Goal: Task Accomplishment & Management: Manage account settings

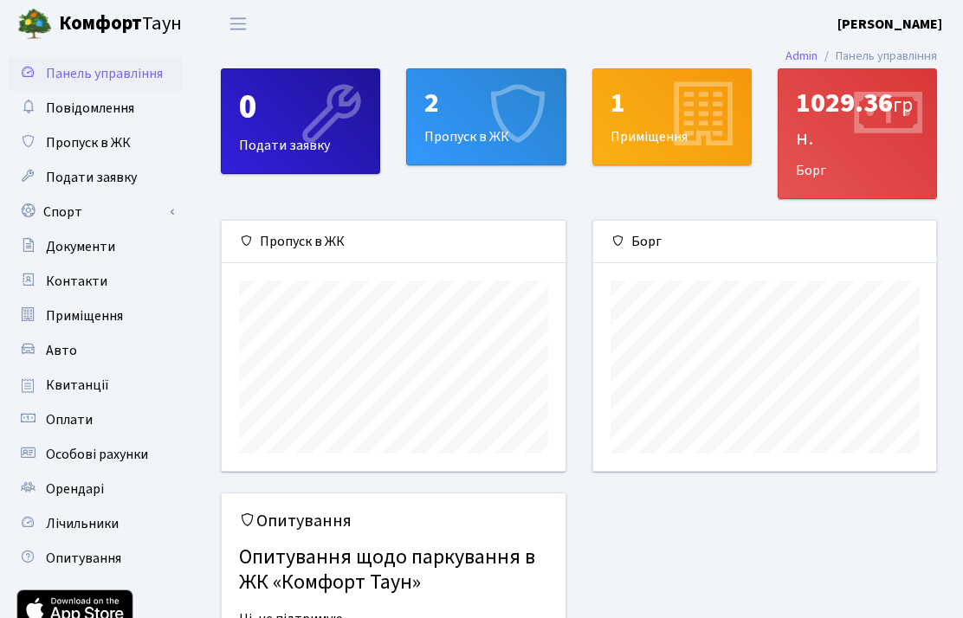
scroll to position [250, 343]
click at [60, 485] on span "Орендарі" at bounding box center [75, 489] width 58 height 19
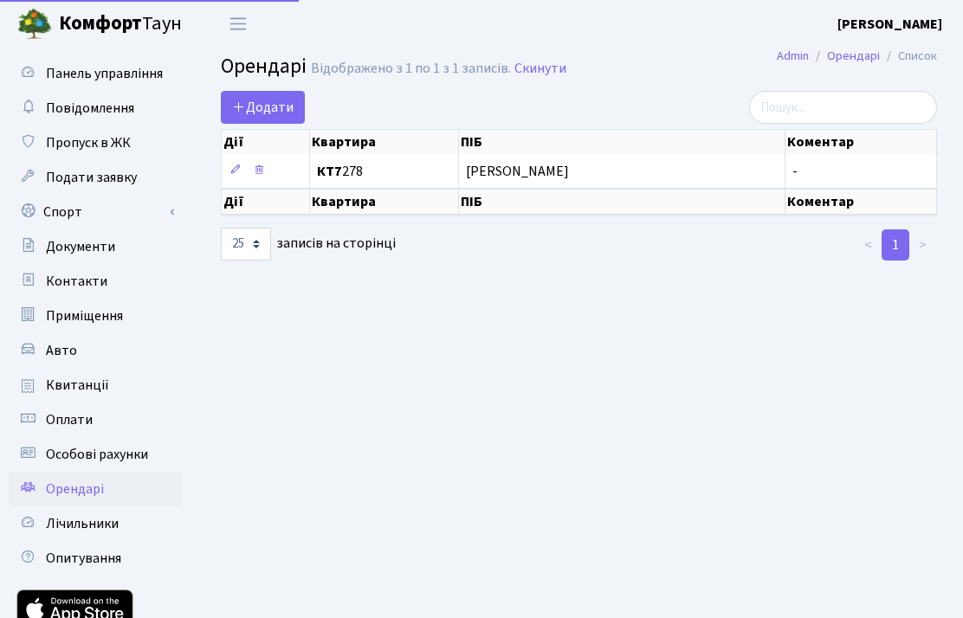
select select "25"
click at [267, 184] on link at bounding box center [258, 171] width 21 height 27
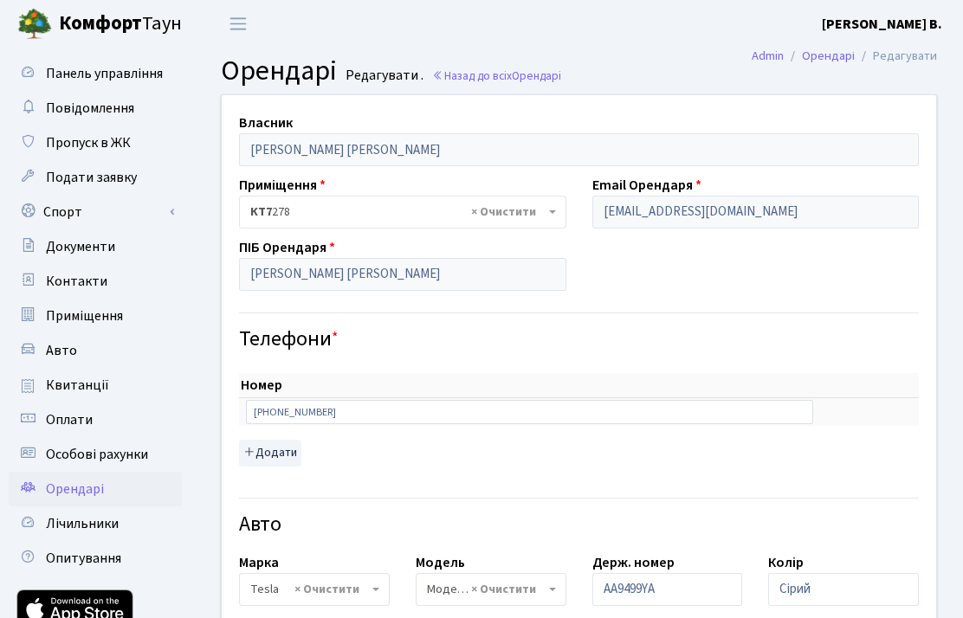
select select "3651"
click at [87, 485] on span "Орендарі" at bounding box center [75, 489] width 58 height 19
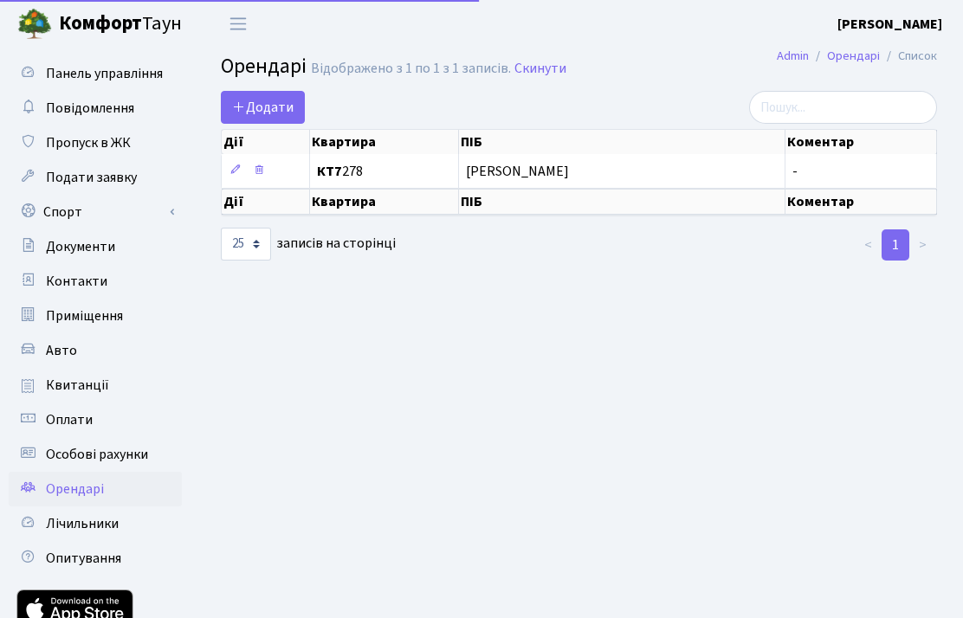
select select "25"
click at [268, 180] on link at bounding box center [258, 171] width 21 height 27
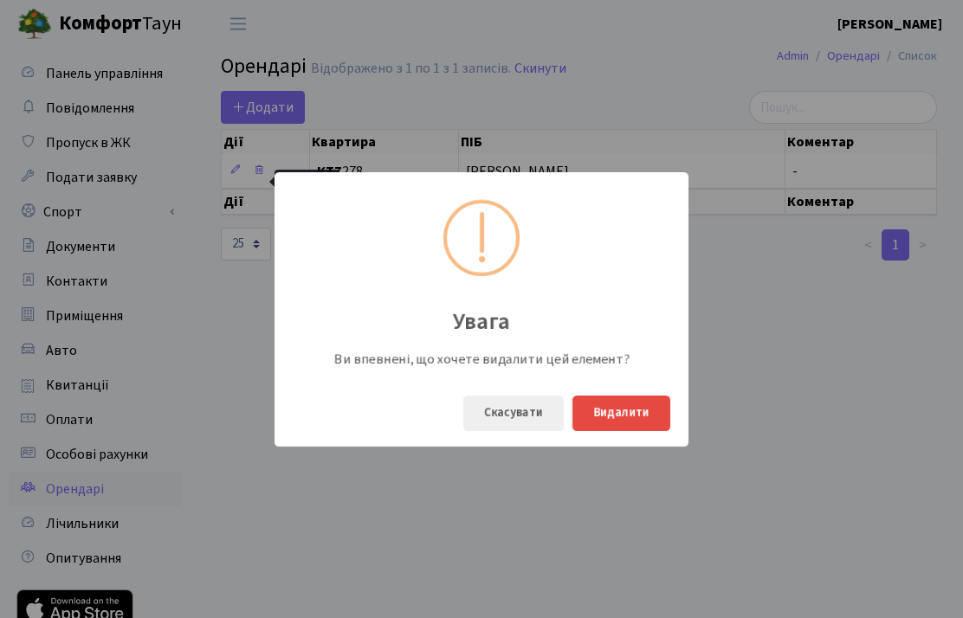
click at [630, 417] on button "Видалити" at bounding box center [621, 413] width 98 height 35
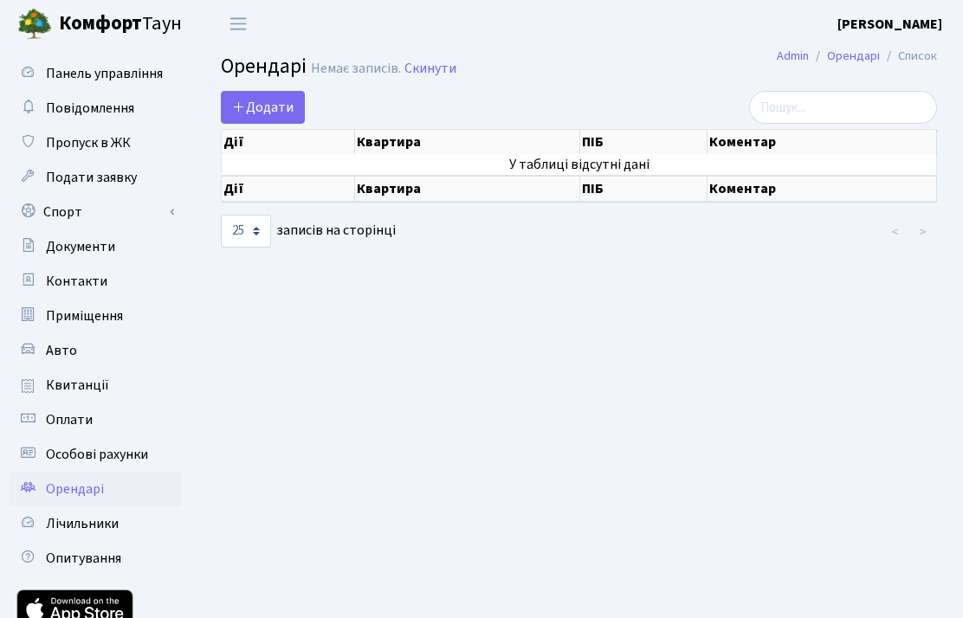
click at [268, 92] on link "Додати" at bounding box center [263, 107] width 84 height 33
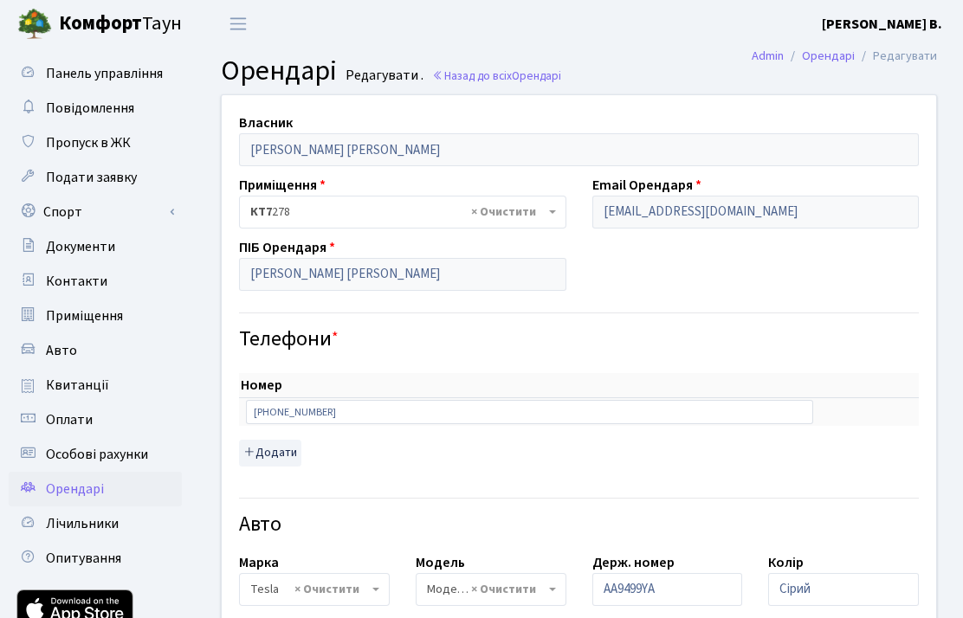
select select "3651"
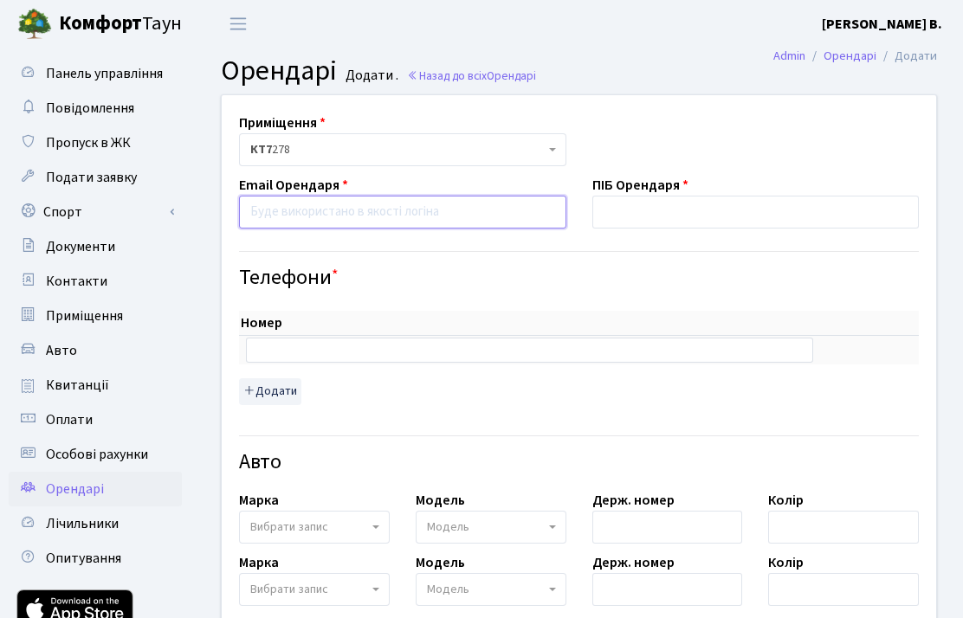
click at [441, 206] on input "email" at bounding box center [402, 212] width 327 height 33
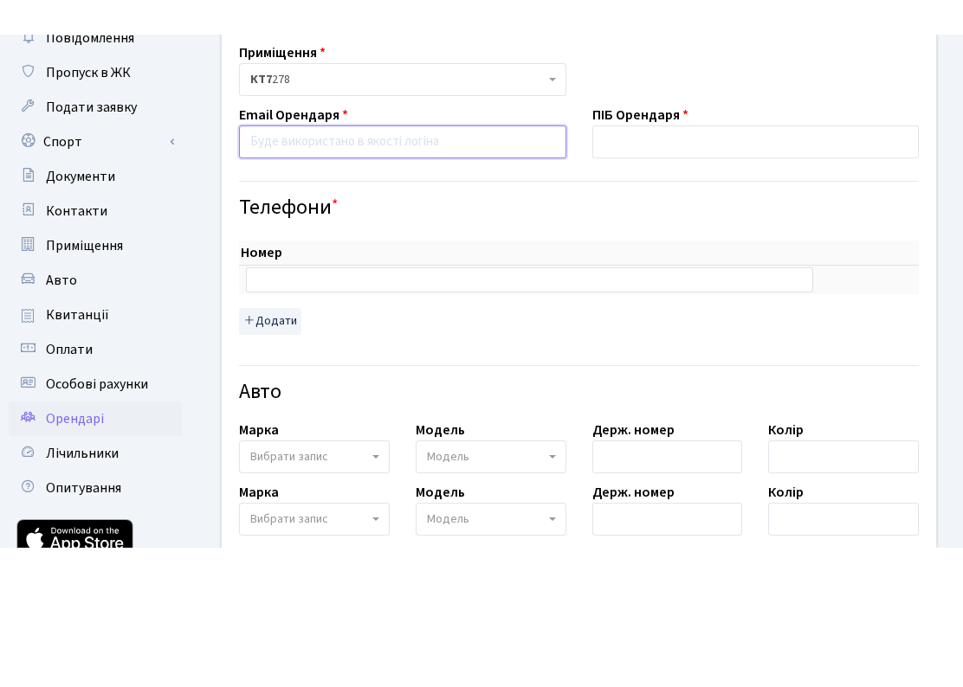
scroll to position [105, 0]
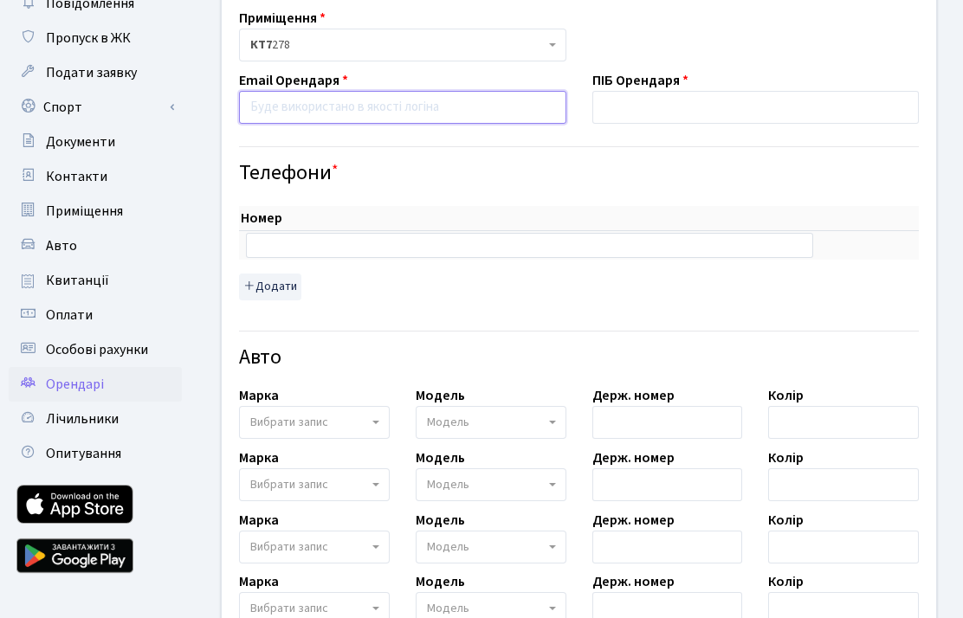
click at [309, 113] on input "email" at bounding box center [402, 107] width 327 height 33
paste input "kyzmichnikita@gmail.com"
type input "kyzmichnikita@gmail.com"
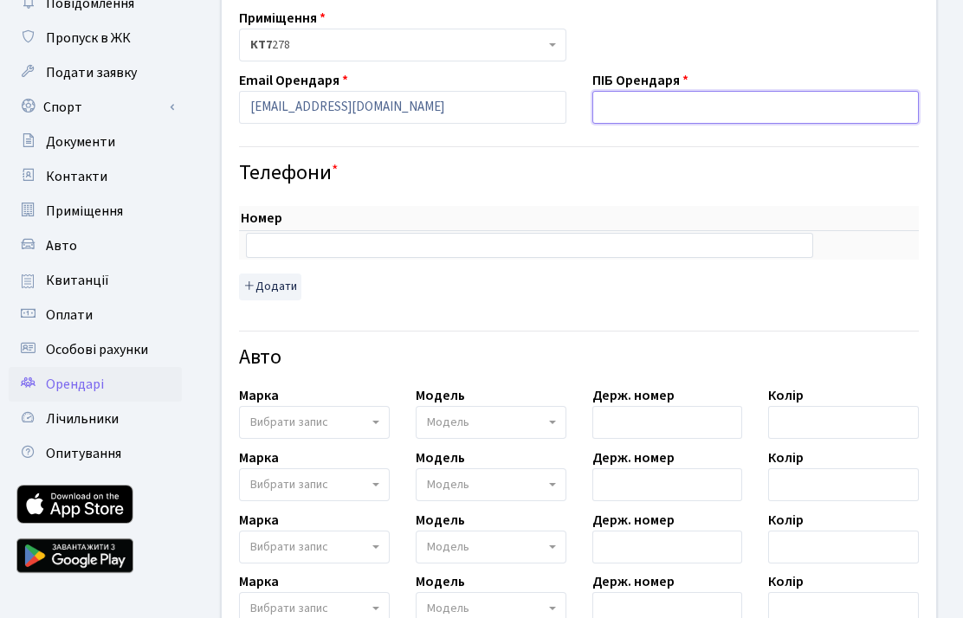
click at [682, 111] on input "text" at bounding box center [755, 107] width 327 height 33
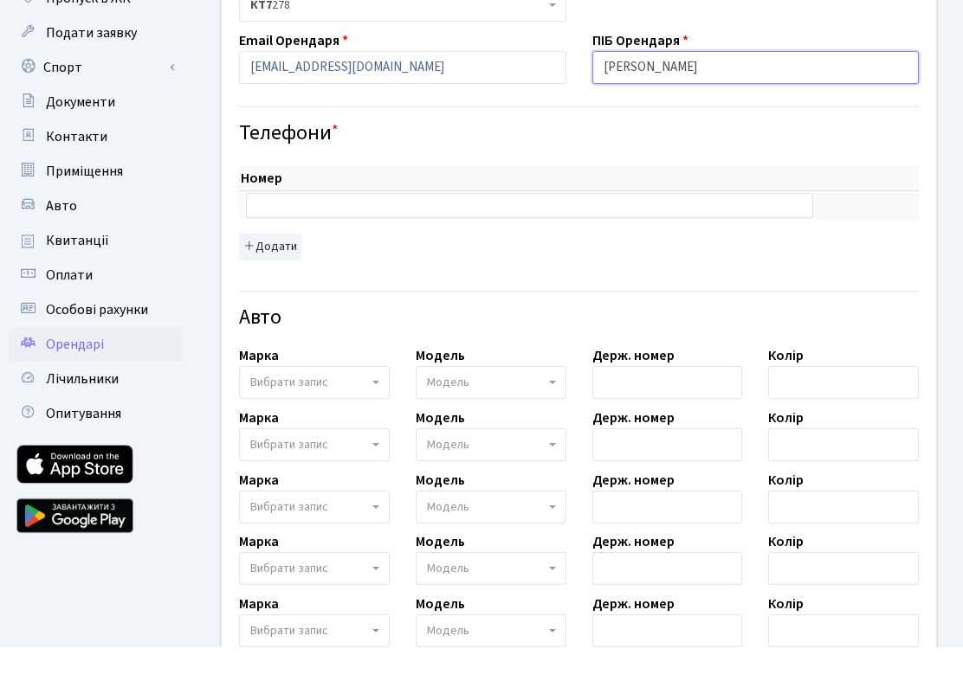
type input "Кузьмич Микита Юрійович"
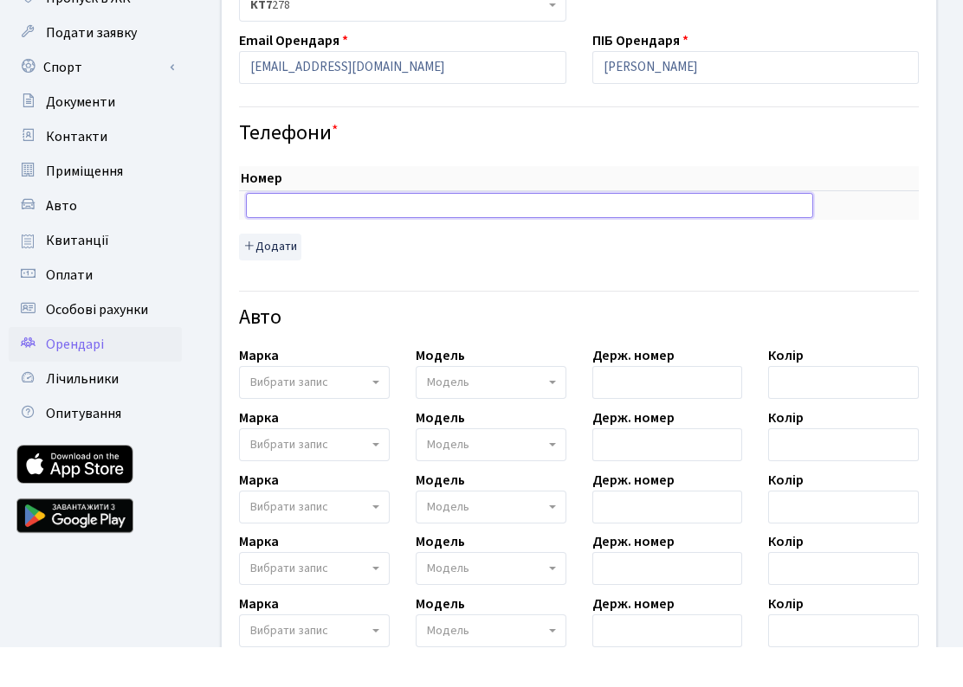
click at [398, 233] on input "text" at bounding box center [529, 245] width 567 height 24
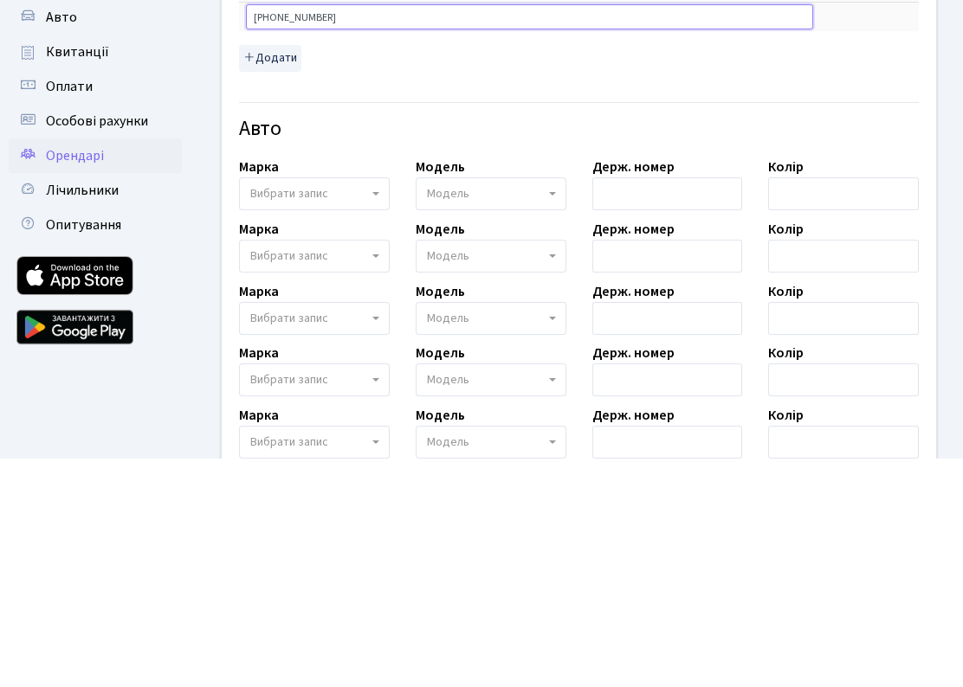
type input "+380977234156"
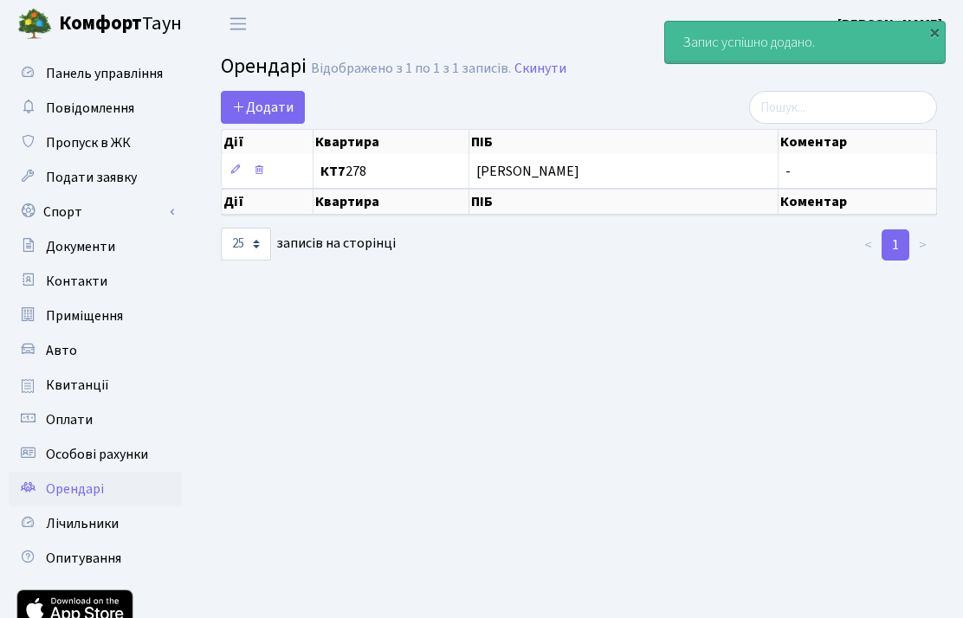
select select "25"
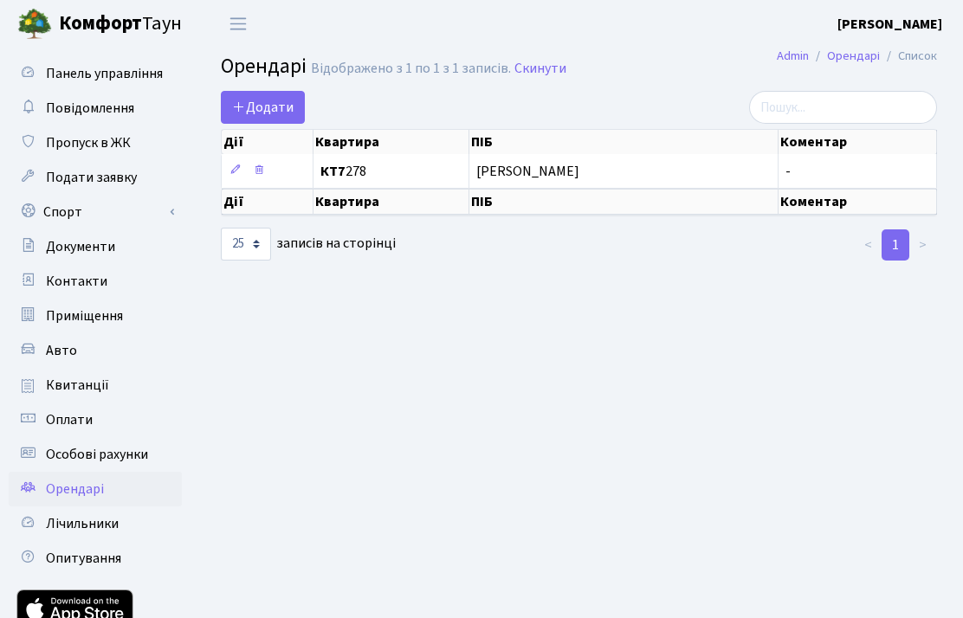
click at [222, 180] on td at bounding box center [268, 171] width 92 height 34
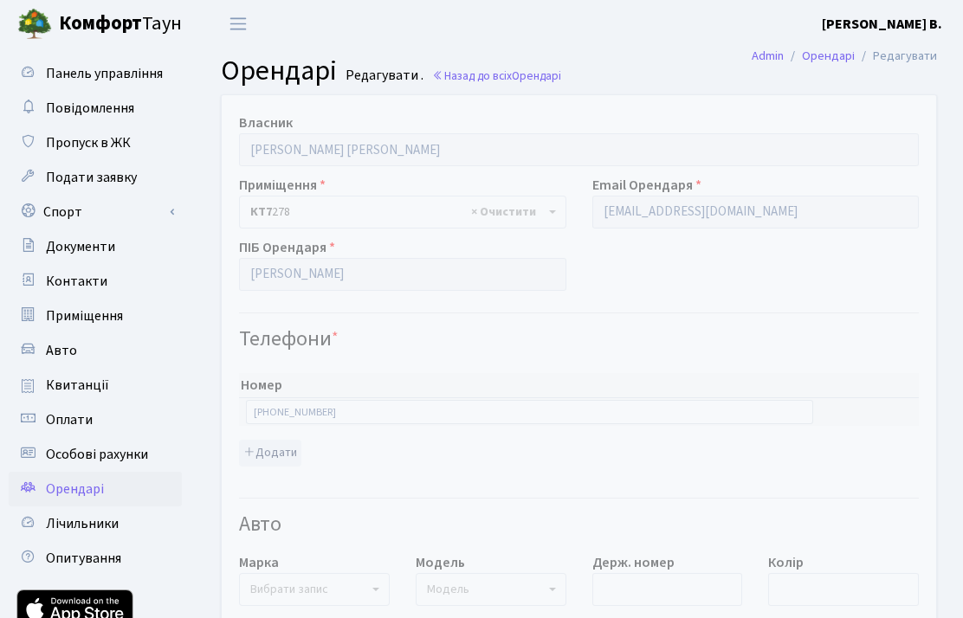
click at [57, 79] on span "Панель управління" at bounding box center [104, 73] width 117 height 19
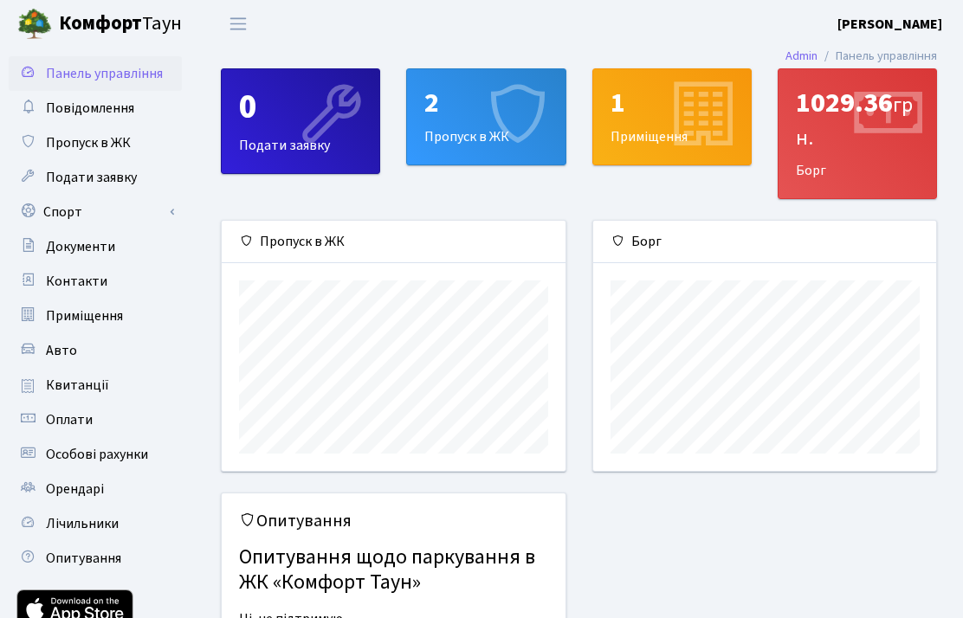
scroll to position [250, 343]
click at [98, 492] on span "Орендарі" at bounding box center [75, 489] width 58 height 19
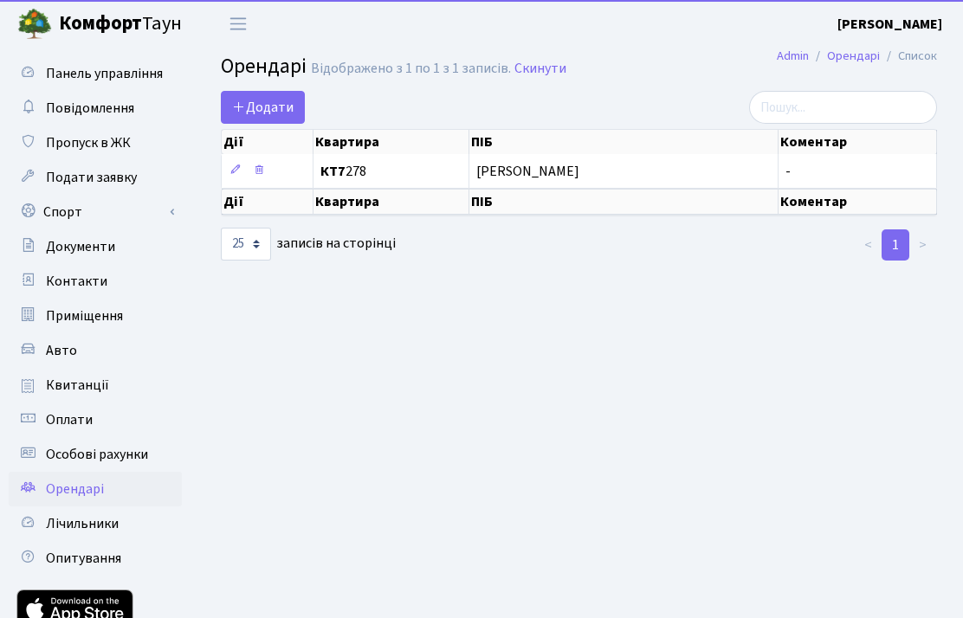
select select "25"
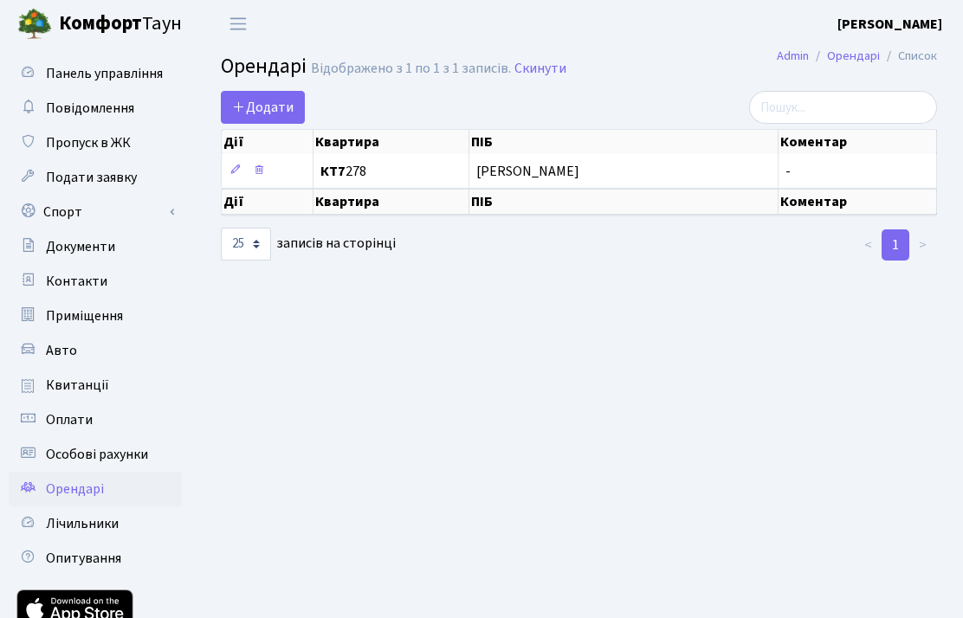
click at [392, 178] on span "КТ7 278" at bounding box center [390, 171] width 141 height 14
